Goal: Find specific page/section: Find specific page/section

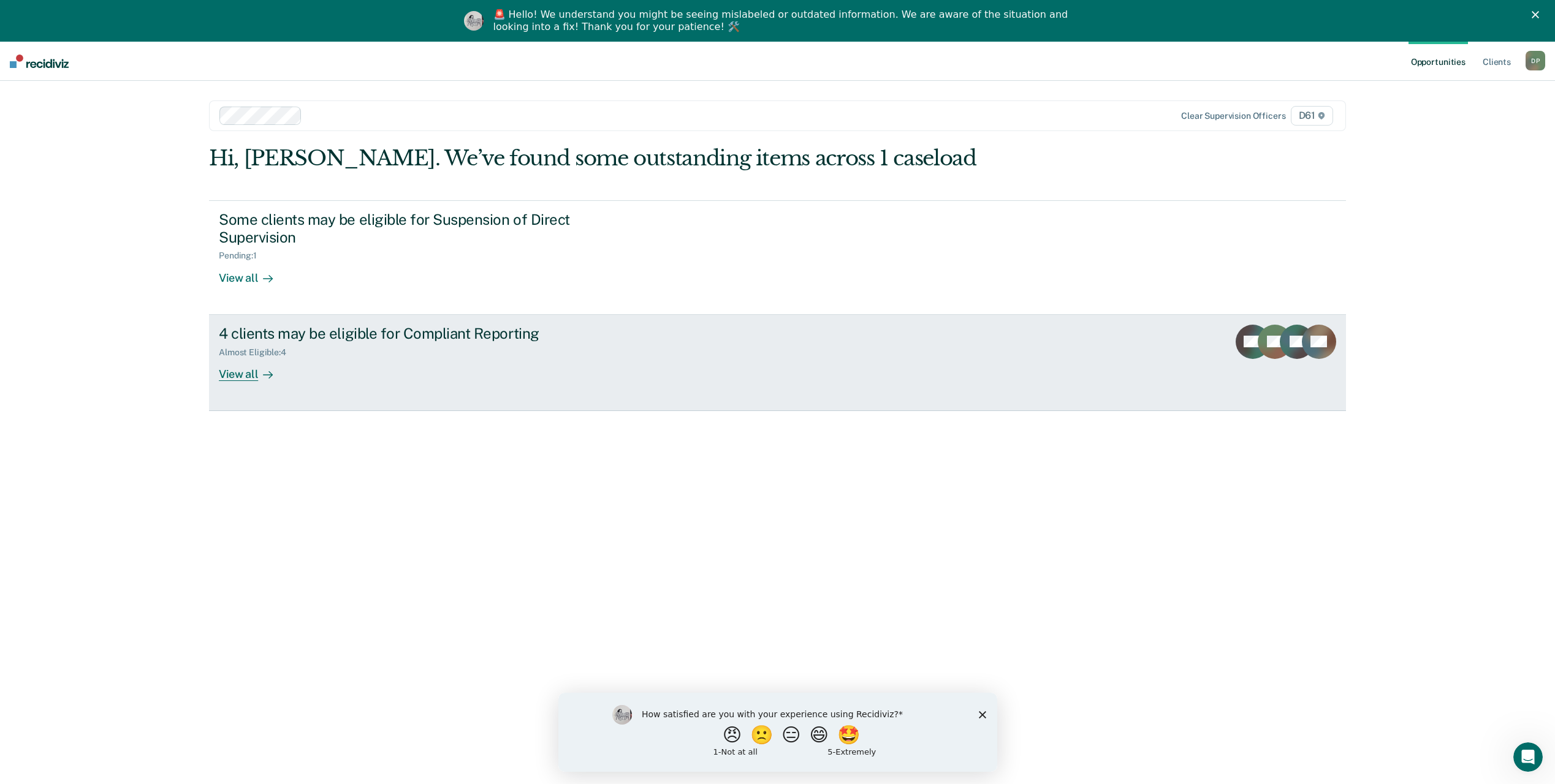
click at [236, 358] on div "View all" at bounding box center [253, 369] width 69 height 24
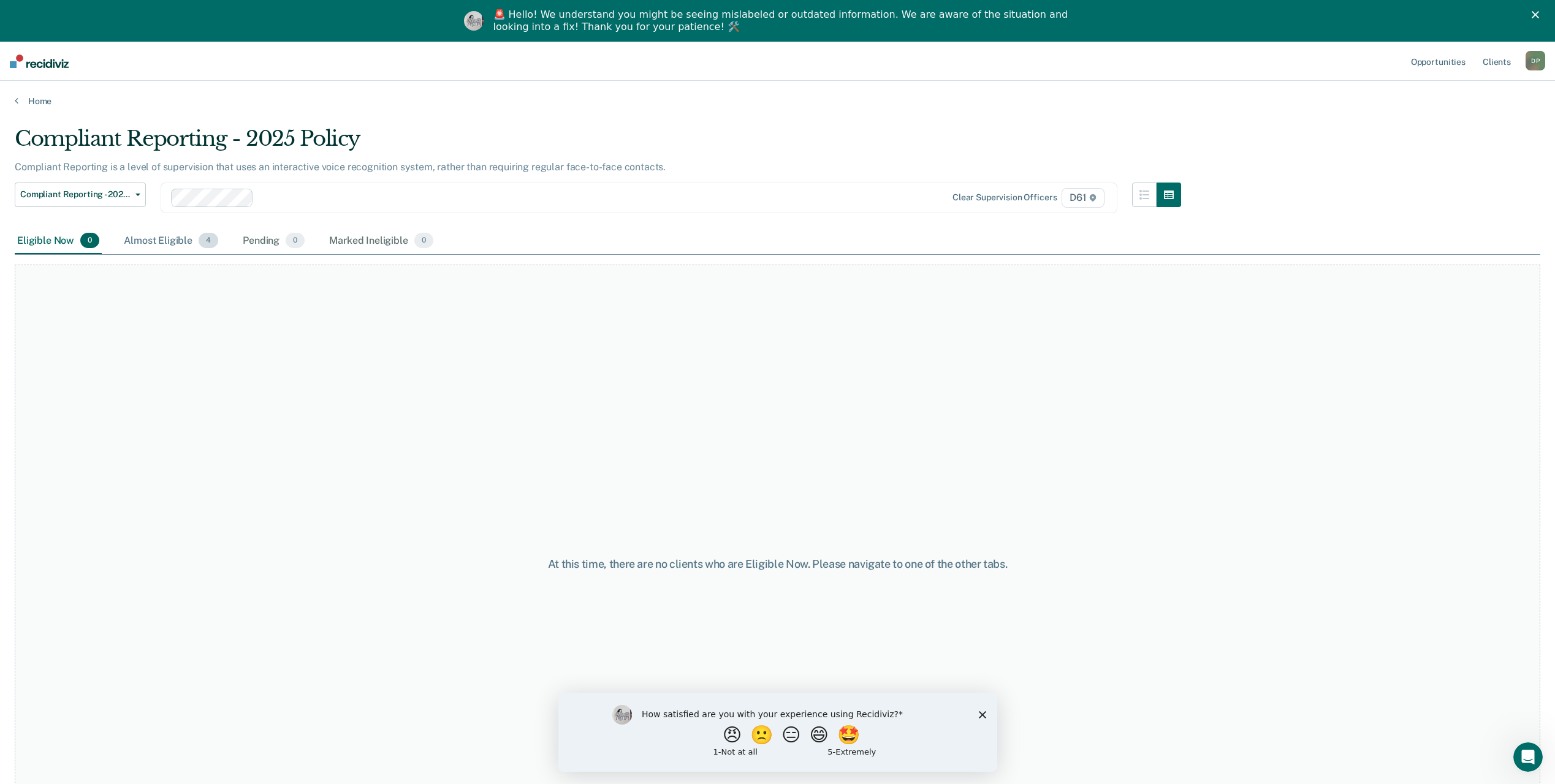
click at [177, 240] on div "Almost Eligible 4" at bounding box center [171, 241] width 99 height 27
